Goal: Transaction & Acquisition: Purchase product/service

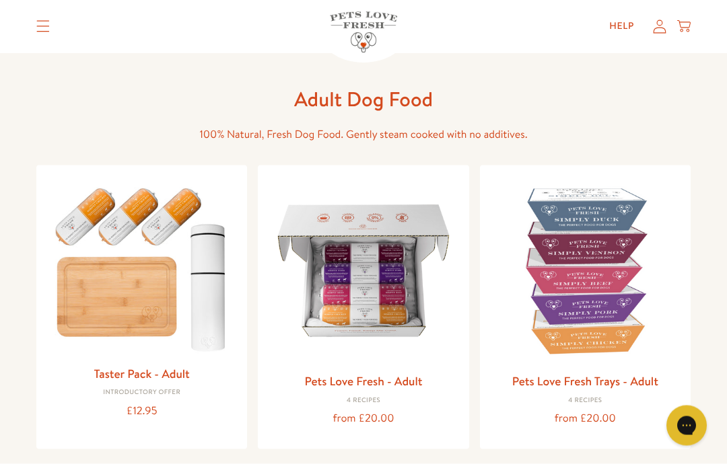
scroll to position [41, 0]
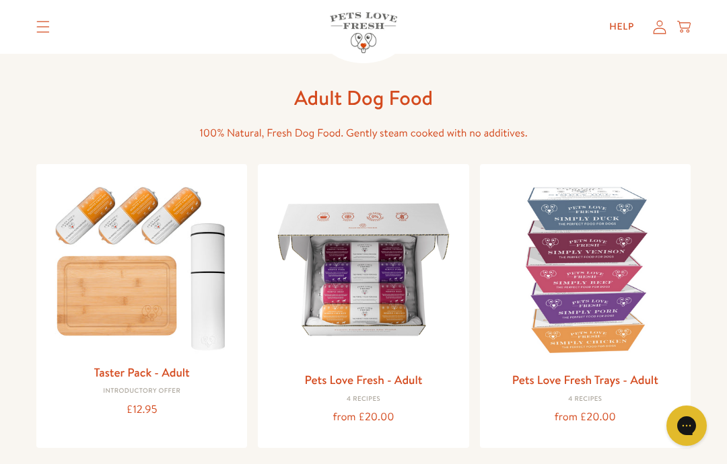
click at [359, 301] on img at bounding box center [362, 269] width 189 height 189
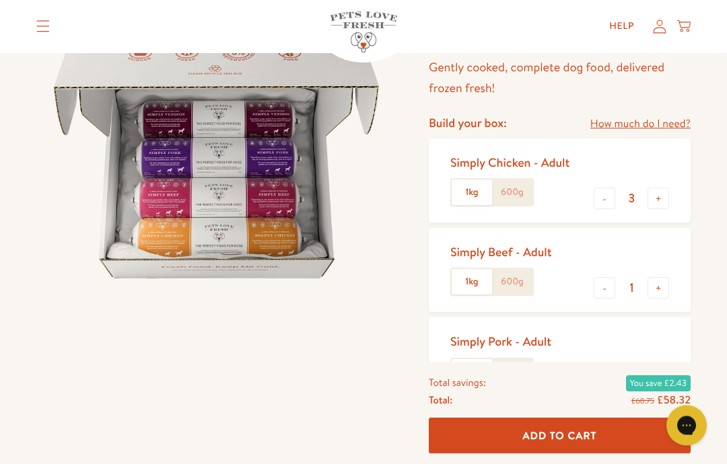
scroll to position [153, 0]
click at [663, 285] on button "+" at bounding box center [658, 288] width 22 height 22
click at [661, 285] on button "+" at bounding box center [658, 288] width 22 height 22
type input "3"
click at [663, 371] on button "+" at bounding box center [658, 378] width 22 height 22
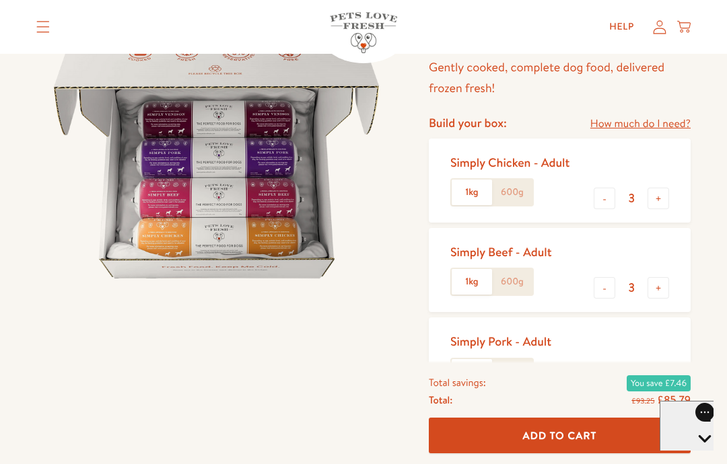
click at [665, 368] on button "+" at bounding box center [658, 378] width 22 height 22
type input "3"
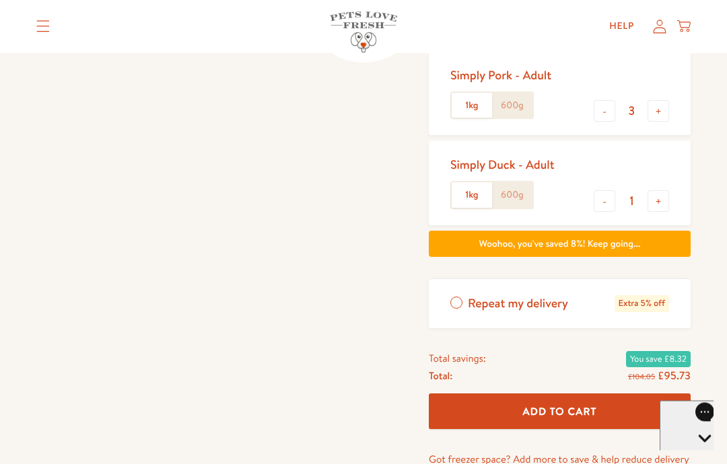
scroll to position [422, 0]
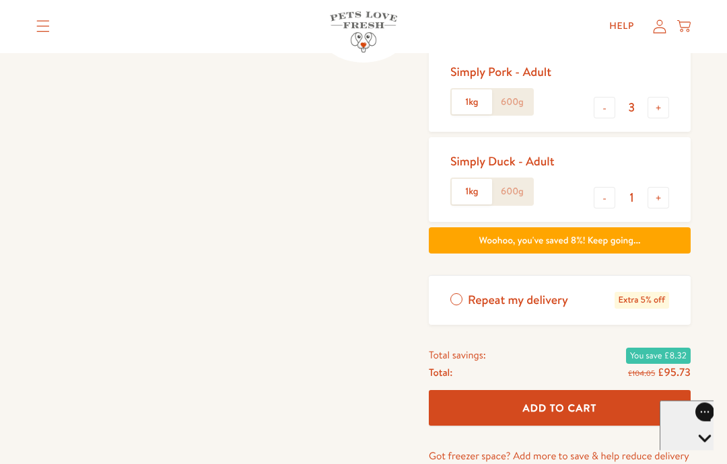
click at [596, 192] on button "-" at bounding box center [604, 199] width 22 height 22
type input "0"
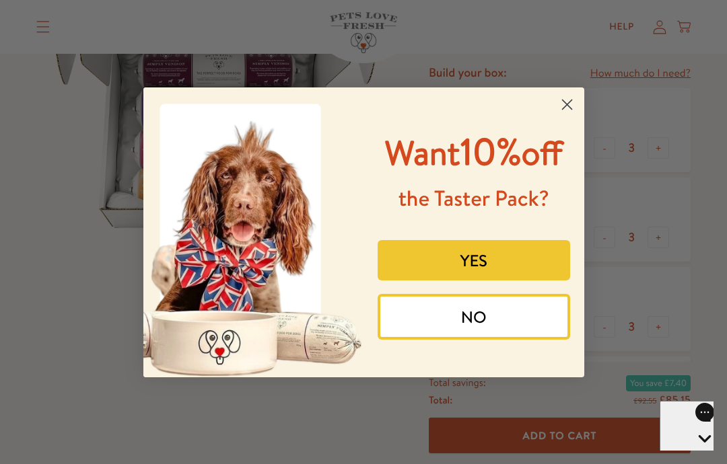
scroll to position [203, 0]
click at [568, 93] on circle "Close dialog" at bounding box center [566, 104] width 22 height 22
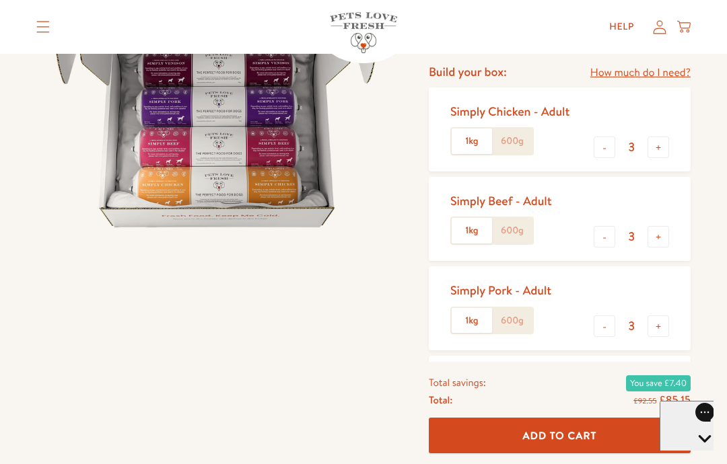
click at [604, 138] on button "-" at bounding box center [604, 148] width 22 height 22
click at [610, 139] on button "-" at bounding box center [604, 148] width 22 height 22
click at [603, 144] on button "-" at bounding box center [604, 148] width 22 height 22
type input "0"
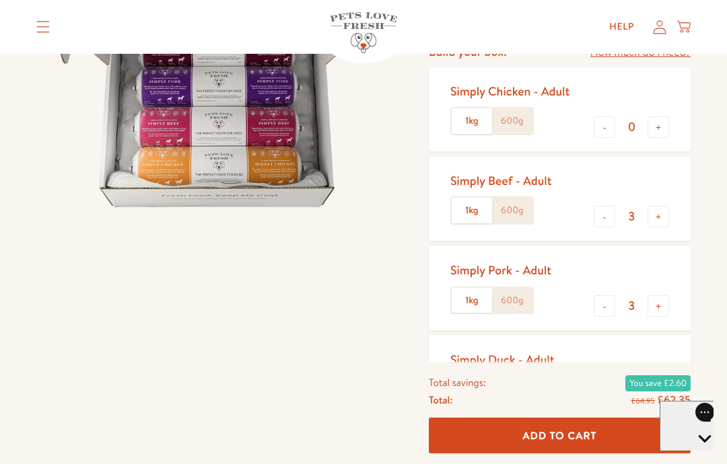
click at [579, 430] on span "Add To Cart" at bounding box center [560, 436] width 74 height 14
click at [588, 434] on span "Add To Cart" at bounding box center [560, 436] width 74 height 14
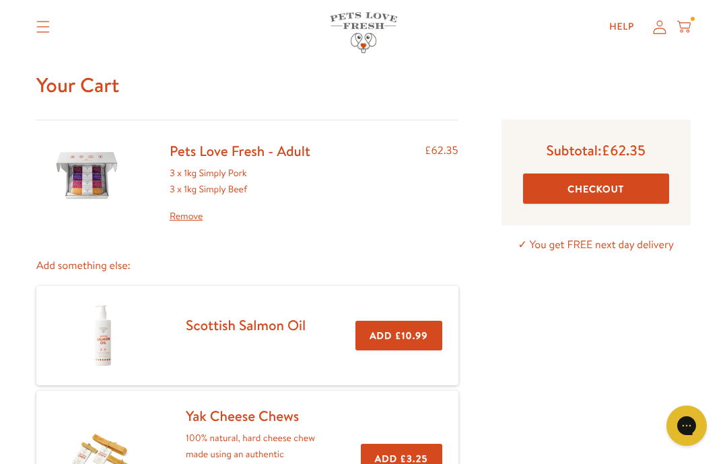
scroll to position [31, 0]
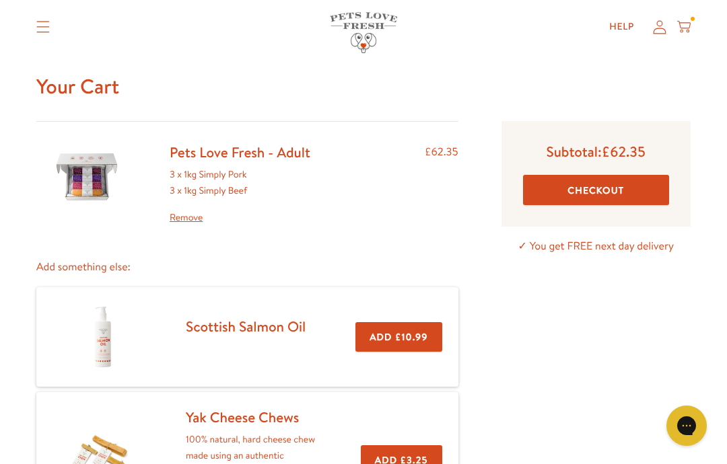
click at [607, 186] on button "Checkout" at bounding box center [596, 190] width 146 height 30
